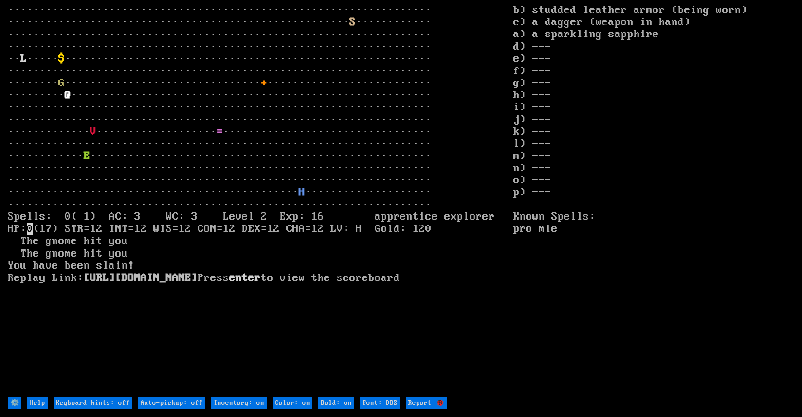
click at [773, 133] on stats "b) studded leather armor (being worn) c) a dagger (weapon in hand) a) a sparkli…" at bounding box center [653, 200] width 281 height 393
drag, startPoint x: 698, startPoint y: 190, endPoint x: 701, endPoint y: 197, distance: 7.2
click at [701, 197] on stats "b) studded leather armor (being worn) c) a dagger (weapon in hand) a) a sparkli…" at bounding box center [653, 200] width 281 height 393
click at [699, 174] on stats "b) studded leather armor (being worn) c) a dagger (weapon in hand) a) a sparkli…" at bounding box center [653, 200] width 281 height 393
click at [749, 90] on stats "b) studded leather armor (being worn) c) a dagger (weapon in hand) a) a sparkli…" at bounding box center [653, 200] width 281 height 393
